Goal: Task Accomplishment & Management: Manage account settings

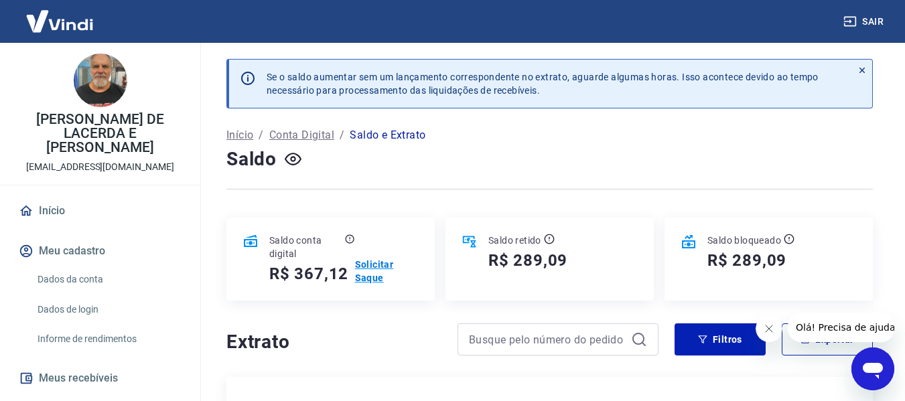
click at [381, 276] on p "Solicitar Saque" at bounding box center [387, 271] width 64 height 27
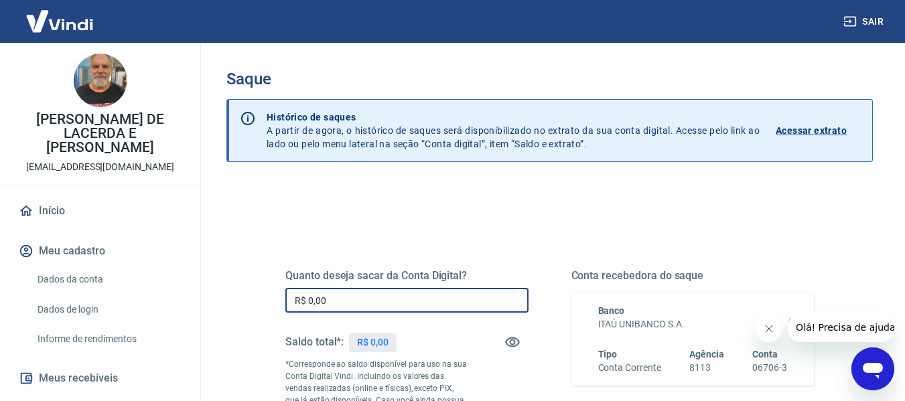
click at [390, 303] on input "R$ 0,00" at bounding box center [406, 300] width 243 height 25
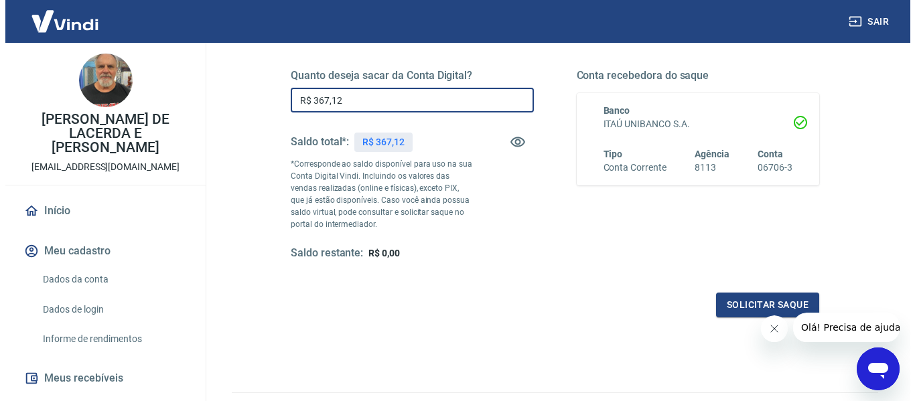
scroll to position [201, 0]
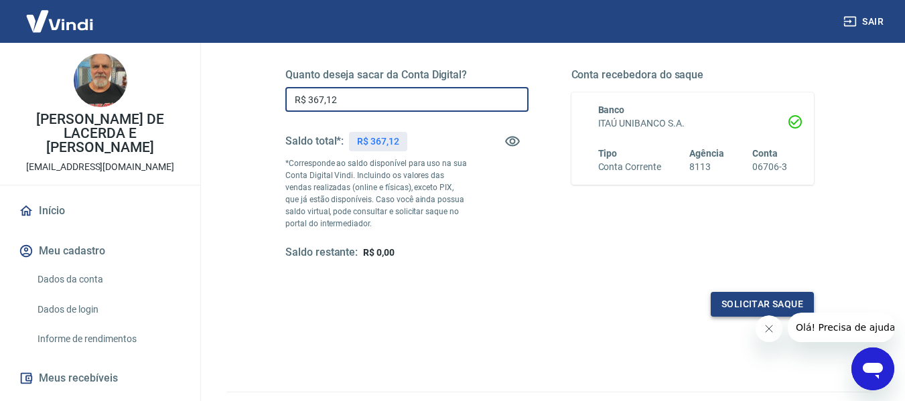
type input "R$ 367,12"
click at [724, 311] on button "Solicitar saque" at bounding box center [762, 304] width 103 height 25
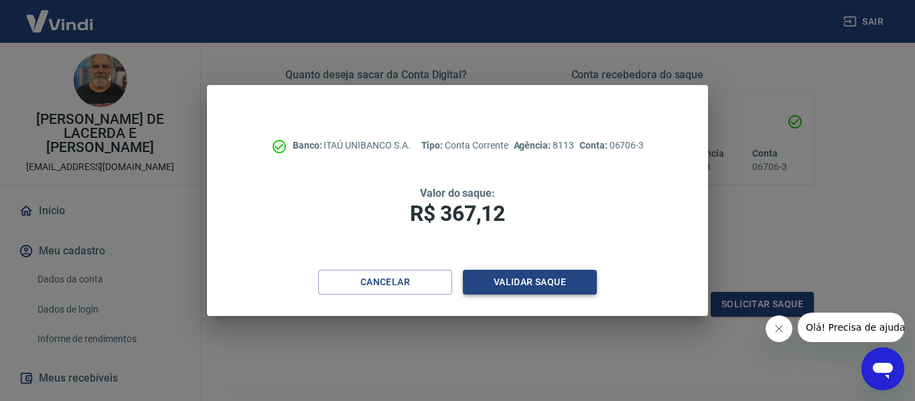
click at [530, 285] on button "Validar saque" at bounding box center [530, 282] width 134 height 25
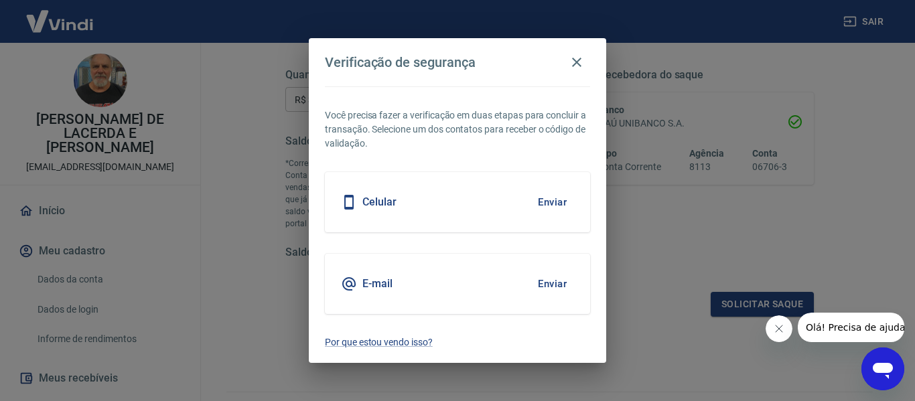
click at [554, 288] on button "Enviar" at bounding box center [552, 284] width 44 height 28
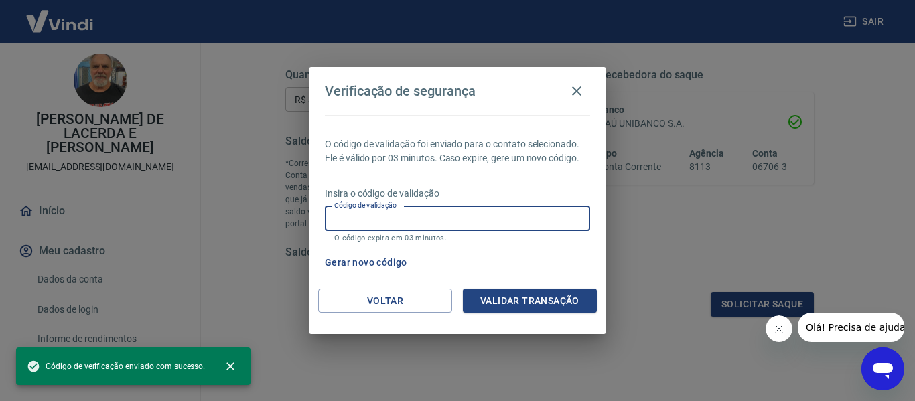
click at [425, 221] on input "Código de validação" at bounding box center [457, 218] width 265 height 25
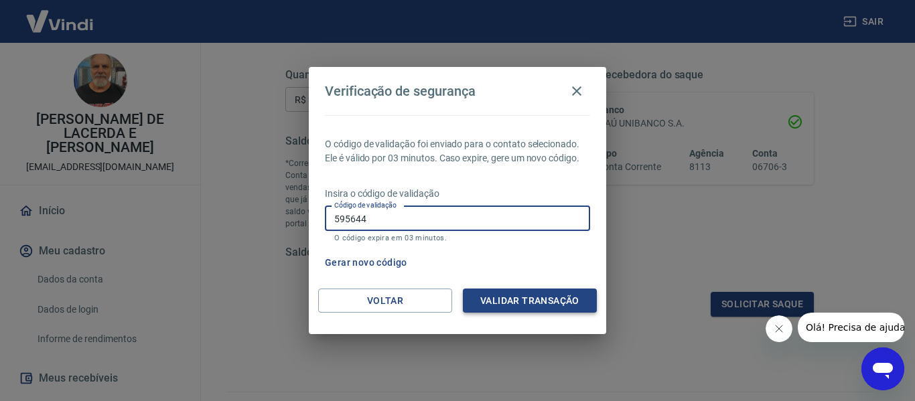
type input "595644"
click at [488, 299] on button "Validar transação" at bounding box center [530, 301] width 134 height 25
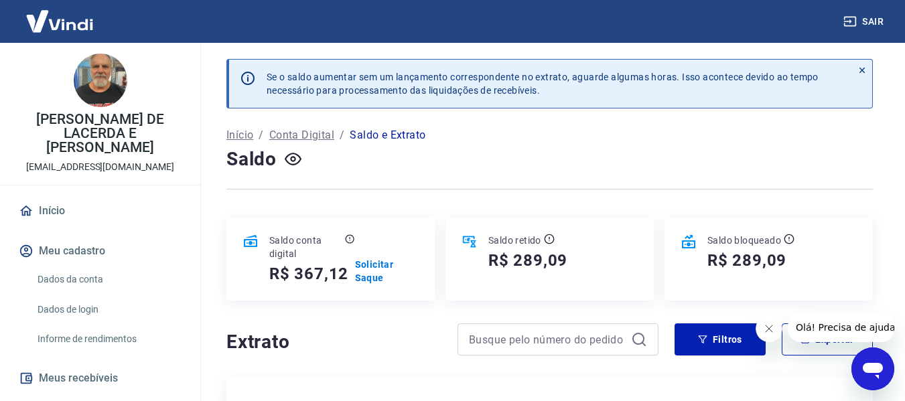
scroll to position [134, 0]
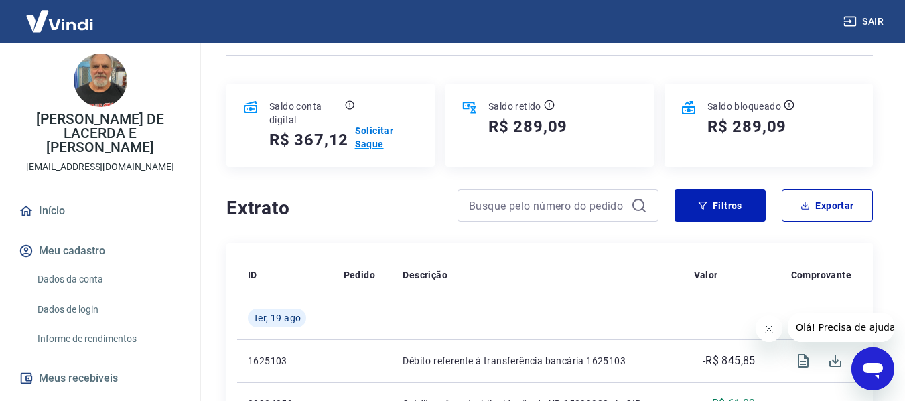
click at [372, 137] on p "Solicitar Saque" at bounding box center [387, 137] width 64 height 27
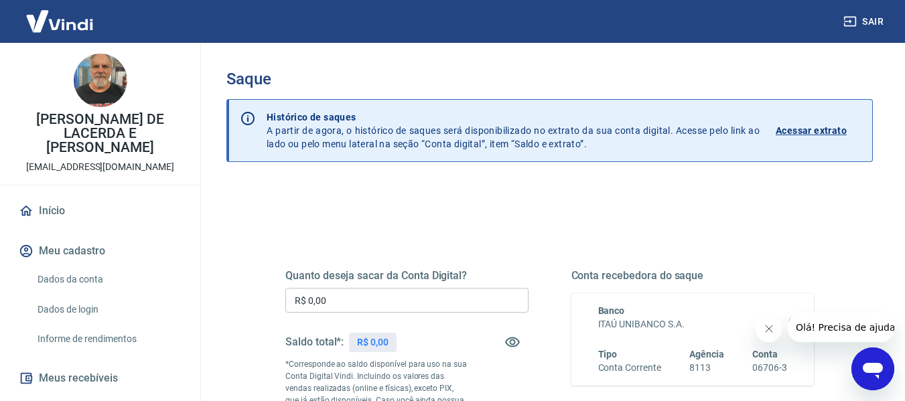
click at [396, 293] on input "R$ 0,00" at bounding box center [406, 300] width 243 height 25
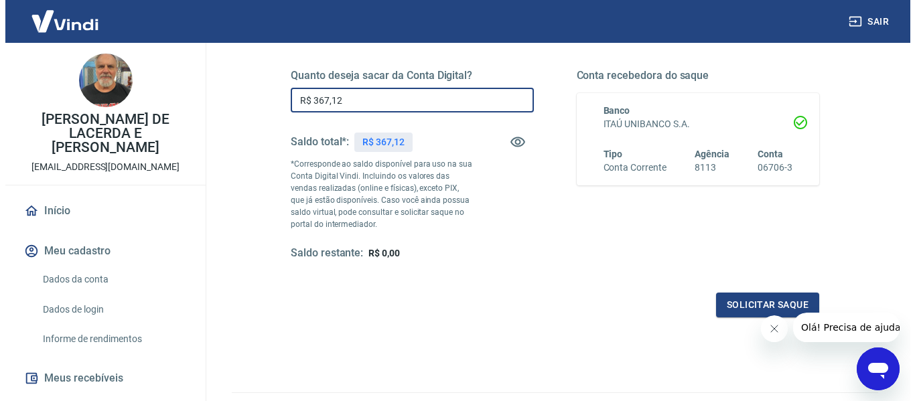
scroll to position [201, 0]
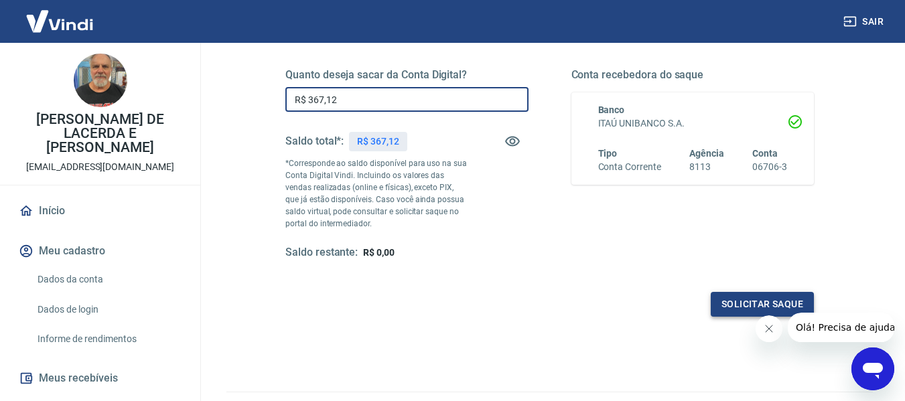
type input "R$ 367,12"
click at [729, 304] on button "Solicitar saque" at bounding box center [762, 304] width 103 height 25
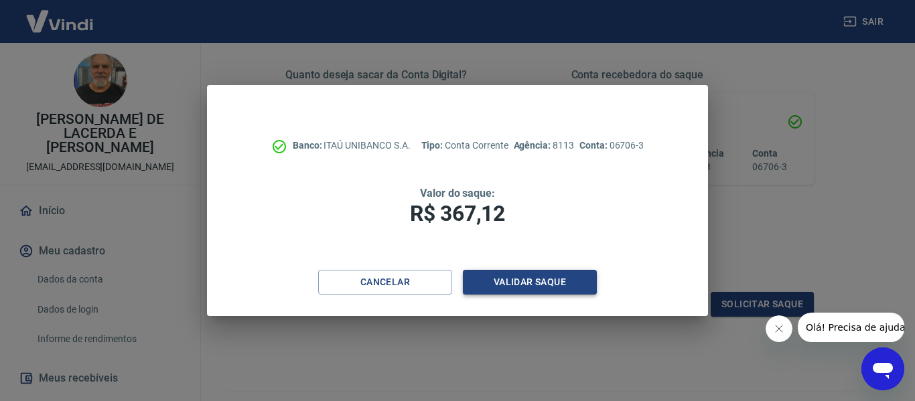
click at [543, 289] on button "Validar saque" at bounding box center [530, 282] width 134 height 25
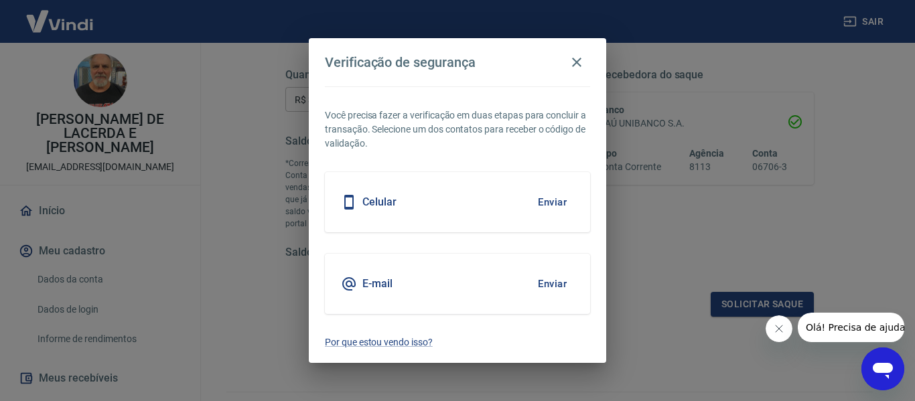
click at [545, 286] on button "Enviar" at bounding box center [552, 284] width 44 height 28
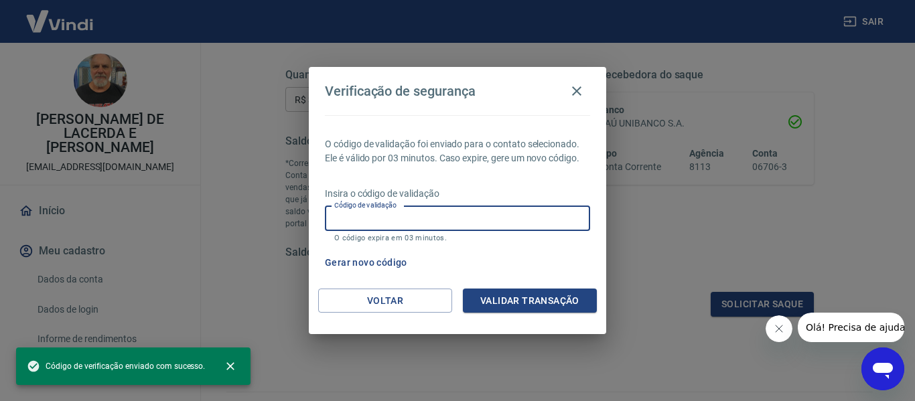
click at [483, 213] on input "Código de validação" at bounding box center [457, 218] width 265 height 25
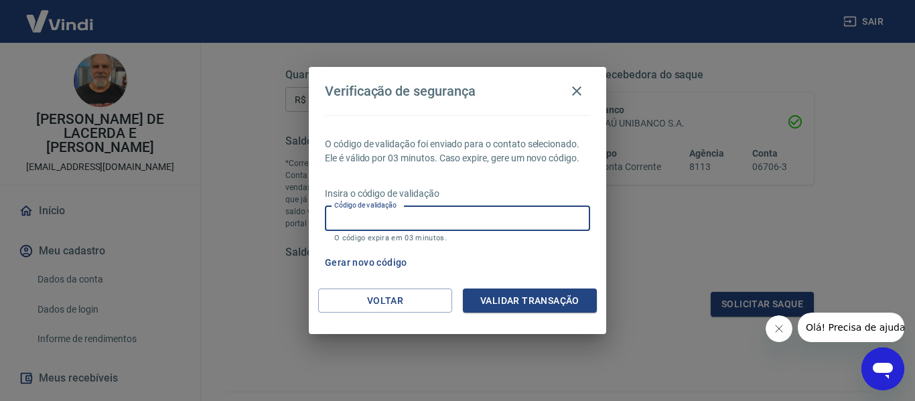
click at [472, 218] on input "Código de validação" at bounding box center [457, 218] width 265 height 25
type input "991524"
click at [504, 308] on button "Validar transação" at bounding box center [530, 301] width 134 height 25
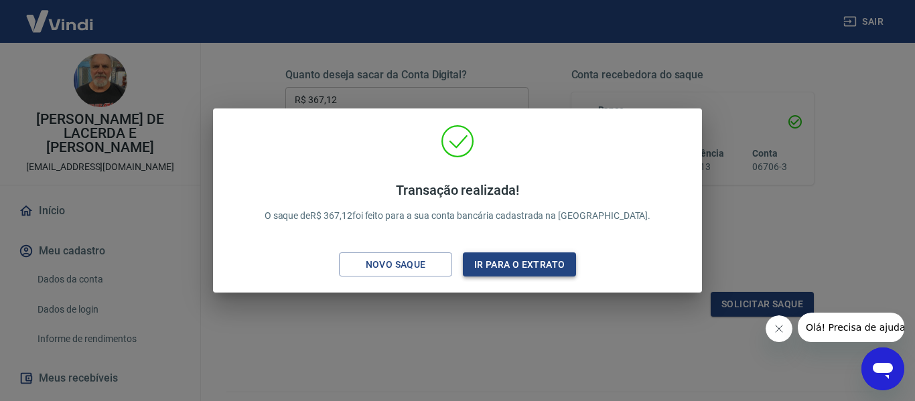
click at [533, 268] on button "Ir para o extrato" at bounding box center [519, 264] width 113 height 25
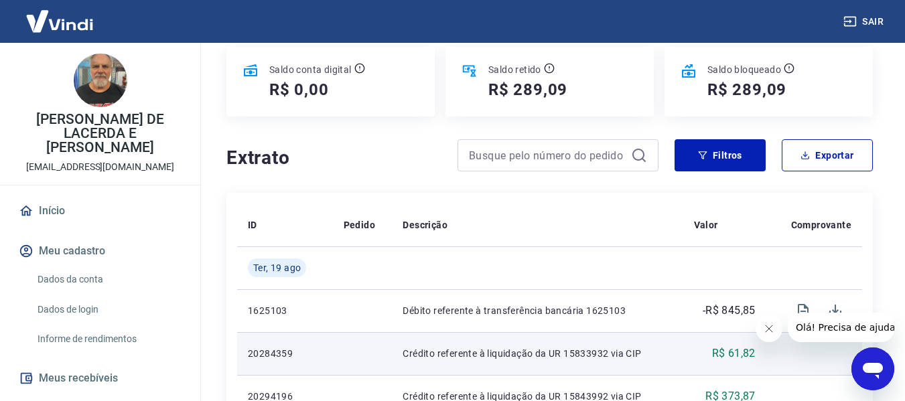
scroll to position [67, 0]
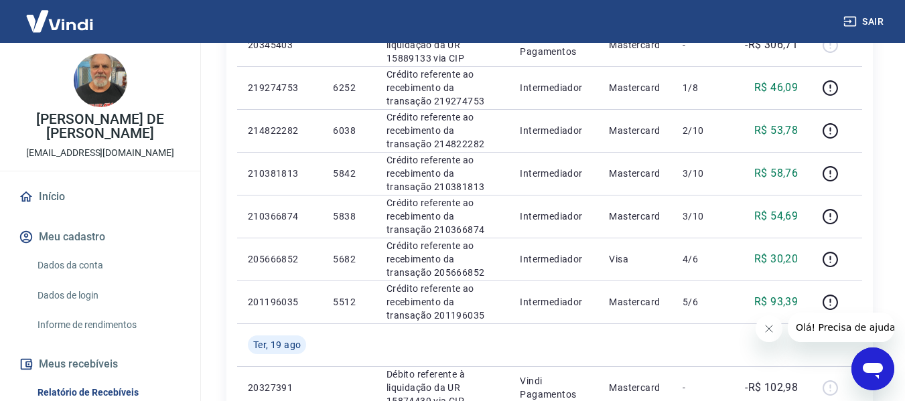
scroll to position [419, 0]
